Goal: Task Accomplishment & Management: Use online tool/utility

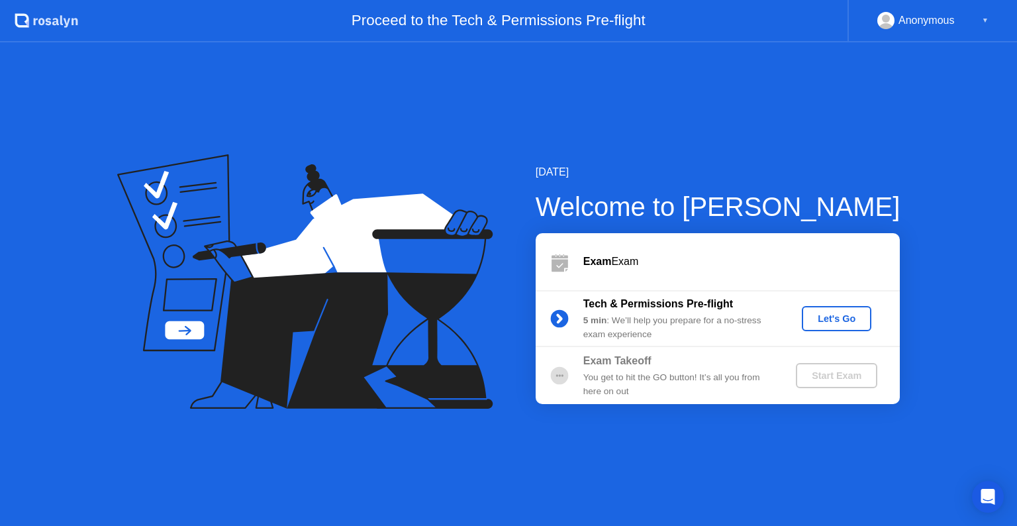
click at [824, 377] on div "Start Exam" at bounding box center [836, 375] width 71 height 11
click at [826, 377] on div "Start Exam" at bounding box center [836, 375] width 71 height 11
click at [604, 315] on b "5 min" at bounding box center [595, 320] width 24 height 10
click at [599, 277] on div "Exam Exam" at bounding box center [718, 261] width 364 height 57
click at [601, 268] on div "Exam Exam" at bounding box center [741, 262] width 317 height 16
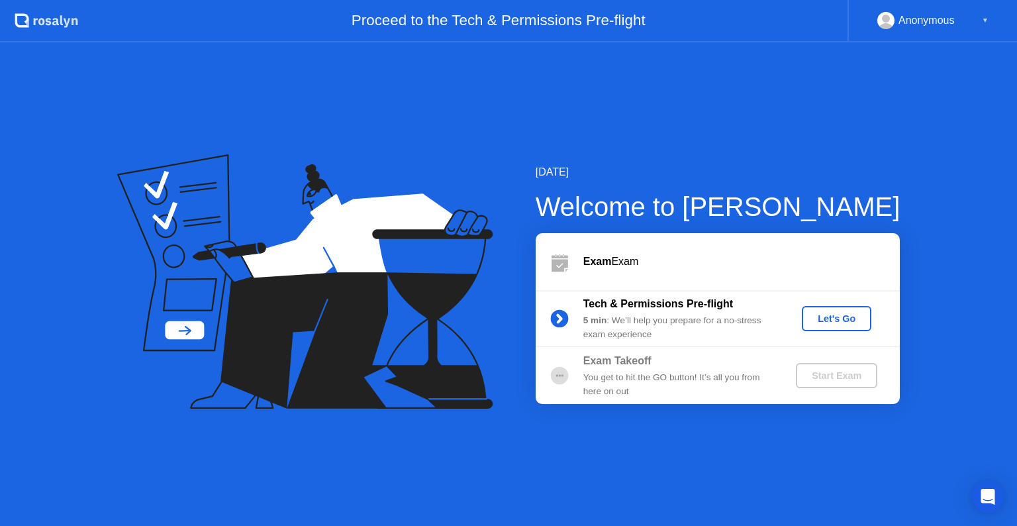
click at [822, 324] on div "Let's Go" at bounding box center [836, 318] width 59 height 11
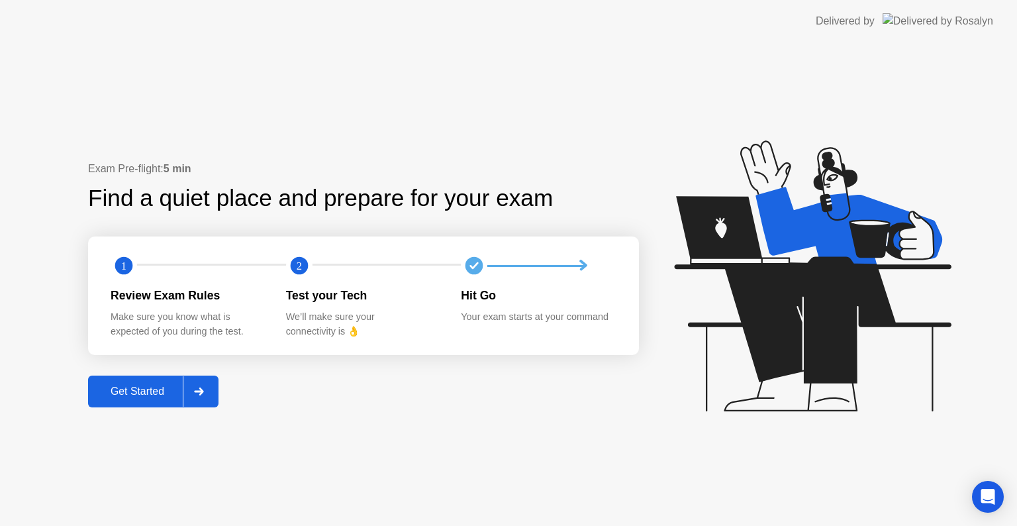
click at [159, 387] on div "Get Started" at bounding box center [137, 391] width 91 height 12
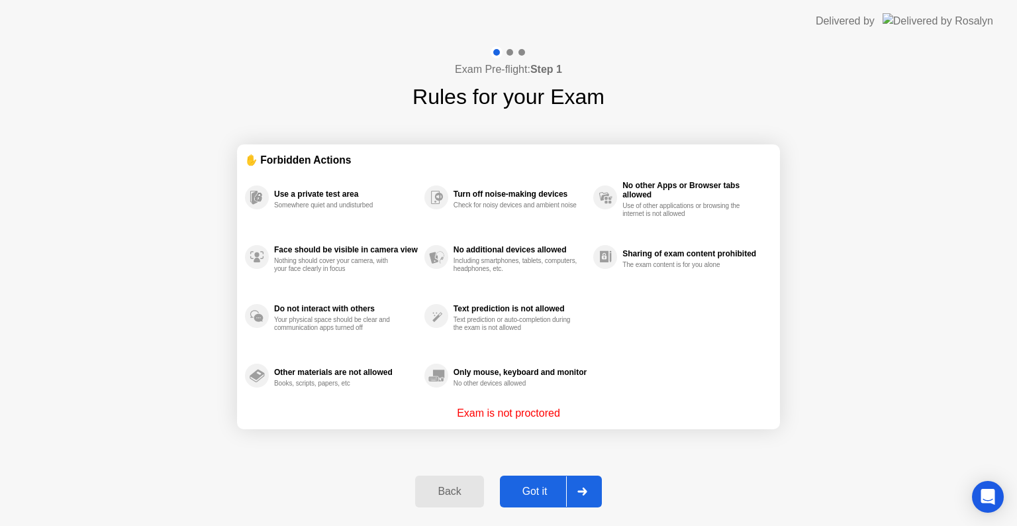
click at [536, 490] on div "Got it" at bounding box center [535, 491] width 62 height 12
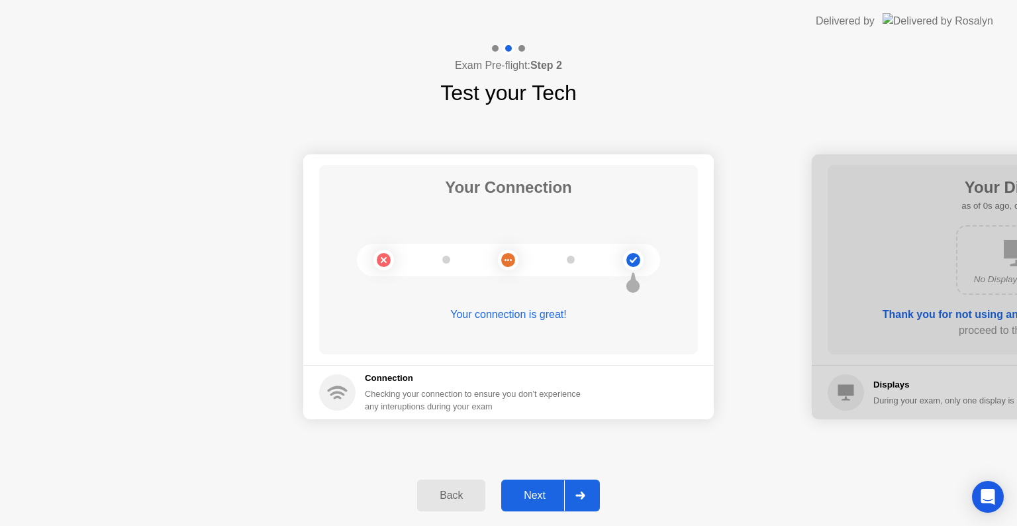
click at [525, 489] on div "Next" at bounding box center [534, 495] width 59 height 12
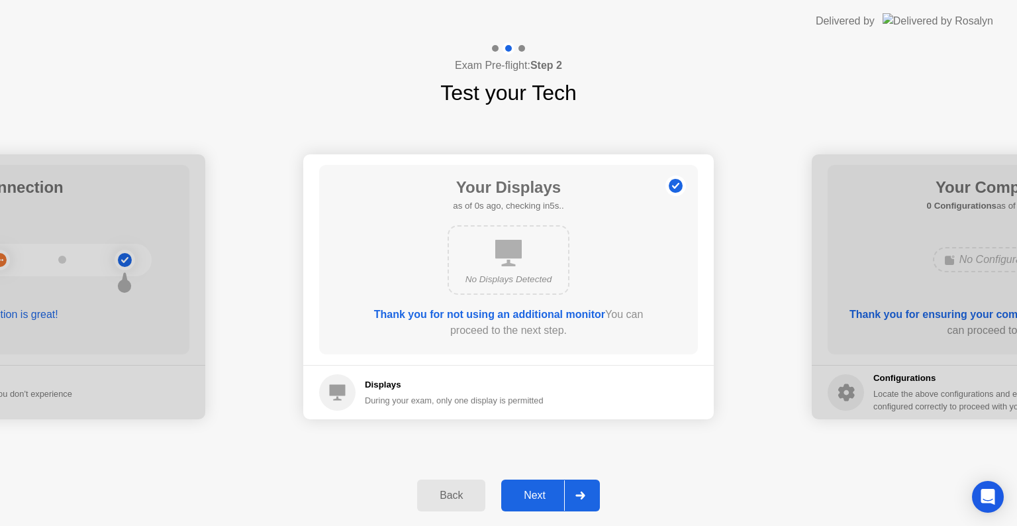
click at [525, 489] on div "Next" at bounding box center [534, 495] width 59 height 12
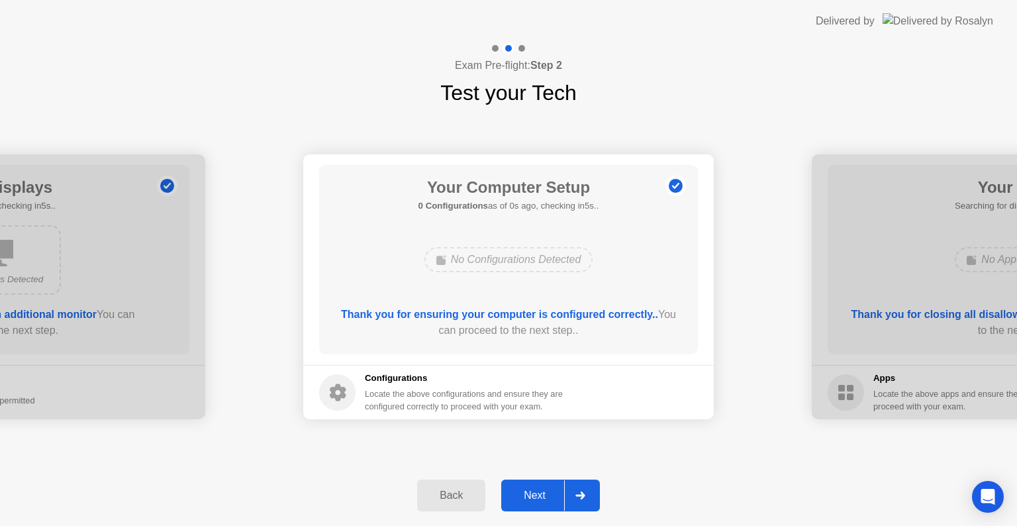
click at [525, 489] on div "Next" at bounding box center [534, 495] width 59 height 12
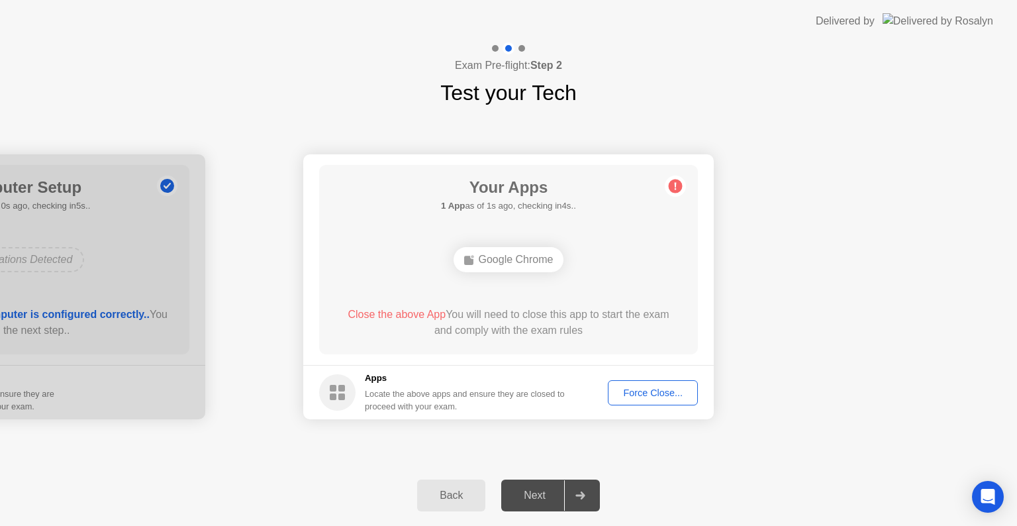
click at [630, 388] on div "Force Close..." at bounding box center [652, 392] width 81 height 11
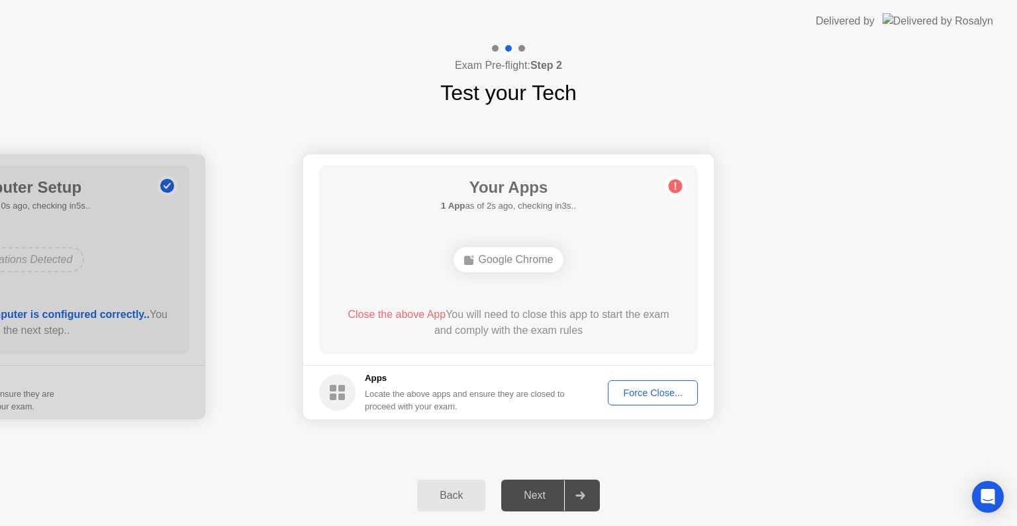
click at [538, 498] on div "Next" at bounding box center [534, 495] width 59 height 12
click at [480, 253] on div "Google Chrome" at bounding box center [509, 259] width 111 height 25
drag, startPoint x: 500, startPoint y: 262, endPoint x: 636, endPoint y: 365, distance: 171.1
click at [500, 262] on div "Google Chrome" at bounding box center [509, 259] width 111 height 25
click at [646, 389] on div "Force Close..." at bounding box center [652, 392] width 81 height 11
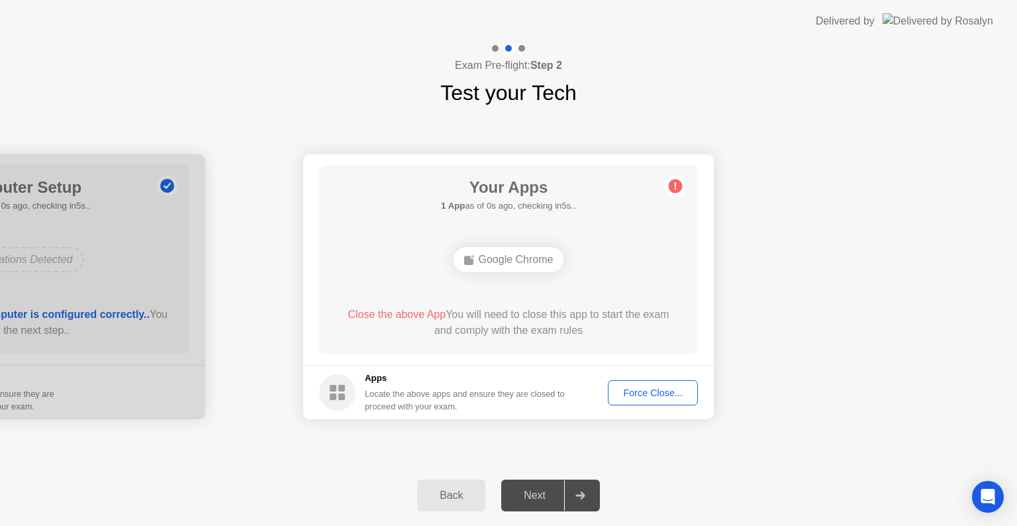
click at [543, 501] on div "Next" at bounding box center [534, 495] width 59 height 12
click at [539, 490] on div "Next" at bounding box center [534, 495] width 59 height 12
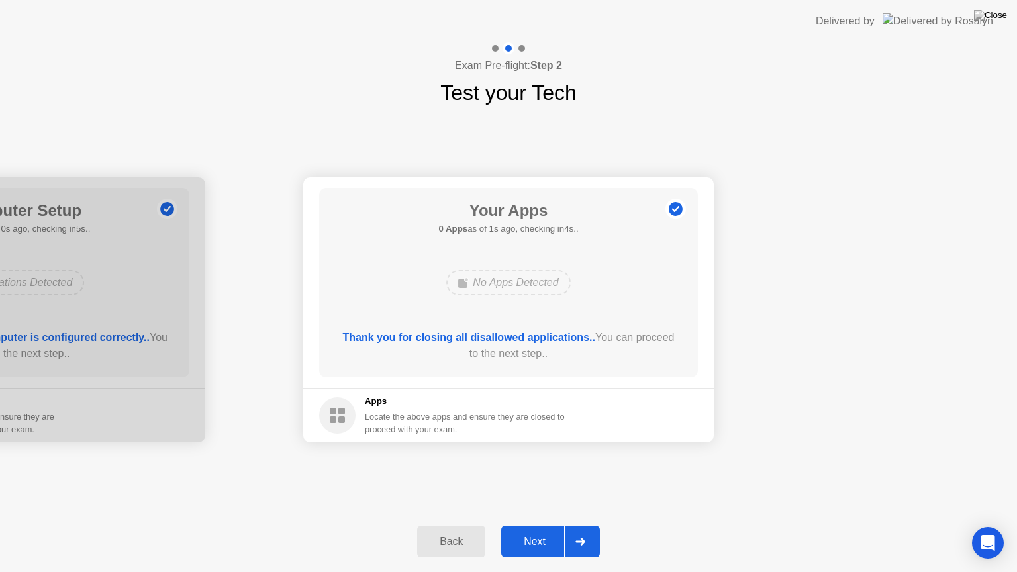
click at [543, 525] on div "Next" at bounding box center [534, 542] width 59 height 12
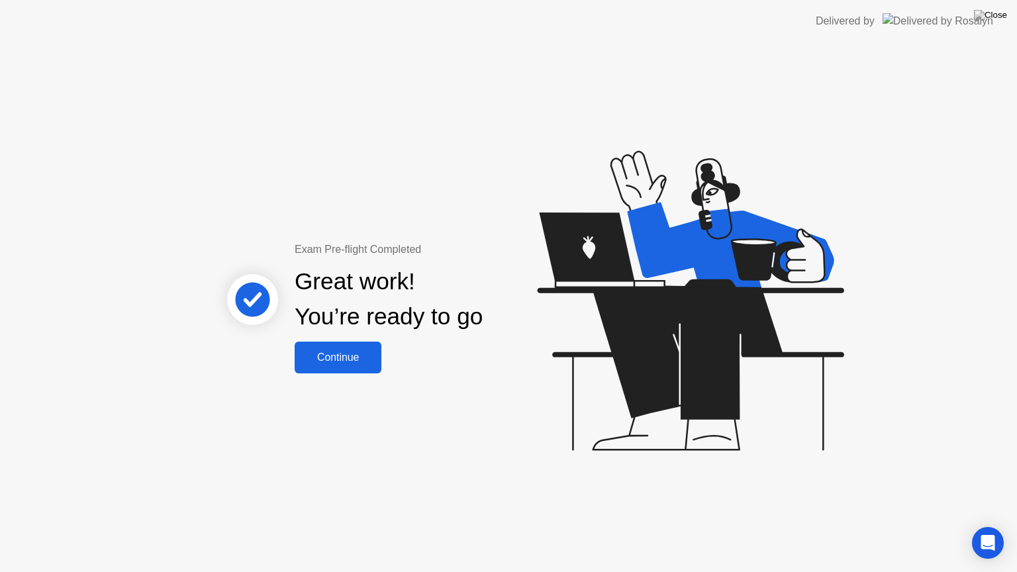
click at [350, 356] on div "Continue" at bounding box center [338, 358] width 79 height 12
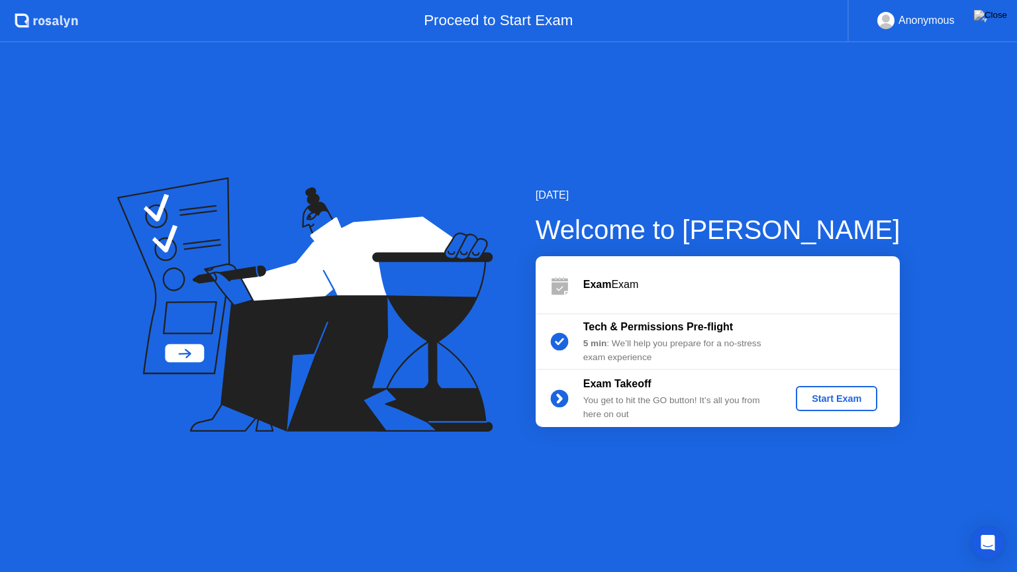
click at [821, 404] on div "Start Exam" at bounding box center [836, 398] width 71 height 11
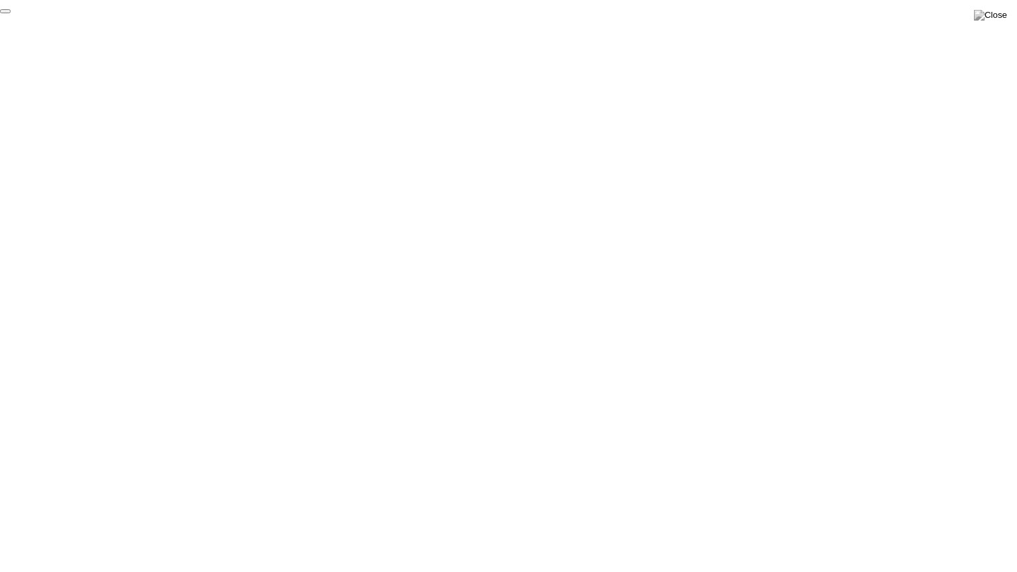
click div "End Proctoring Session"
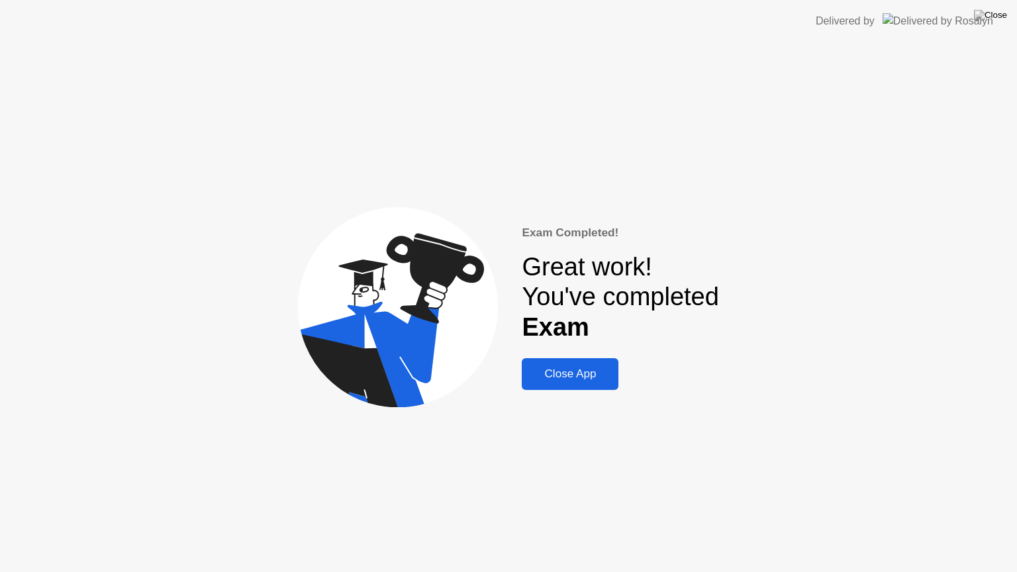
click at [587, 379] on div "Close App" at bounding box center [570, 373] width 89 height 13
